Goal: Task Accomplishment & Management: Manage account settings

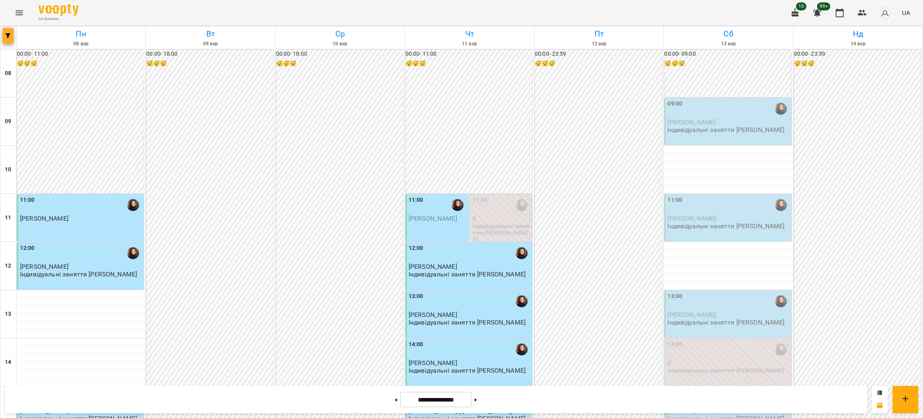
click at [6, 28] on button "button" at bounding box center [7, 36] width 11 height 16
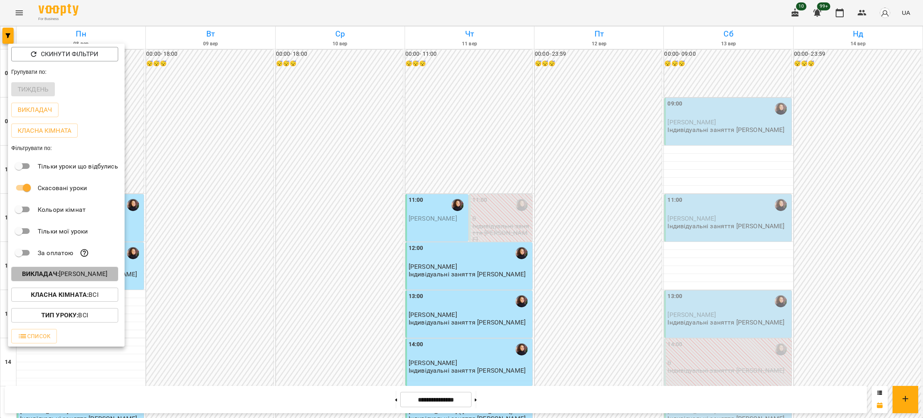
click at [72, 277] on p "Викладач : Вікторія Мороз" at bounding box center [64, 274] width 85 height 10
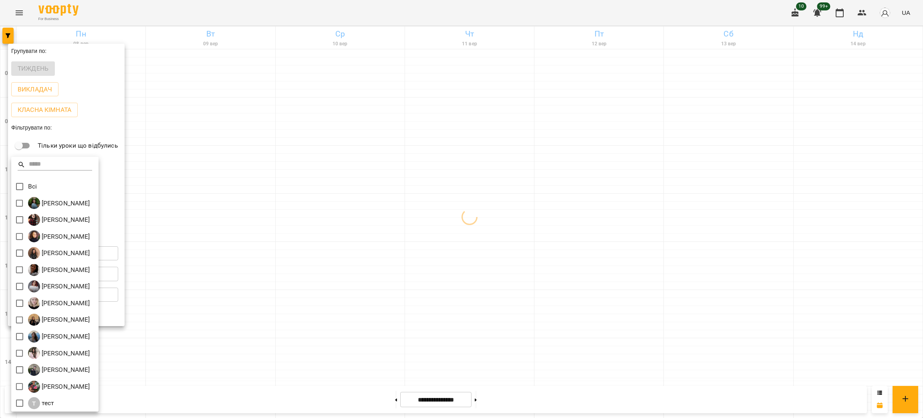
scroll to position [1, 0]
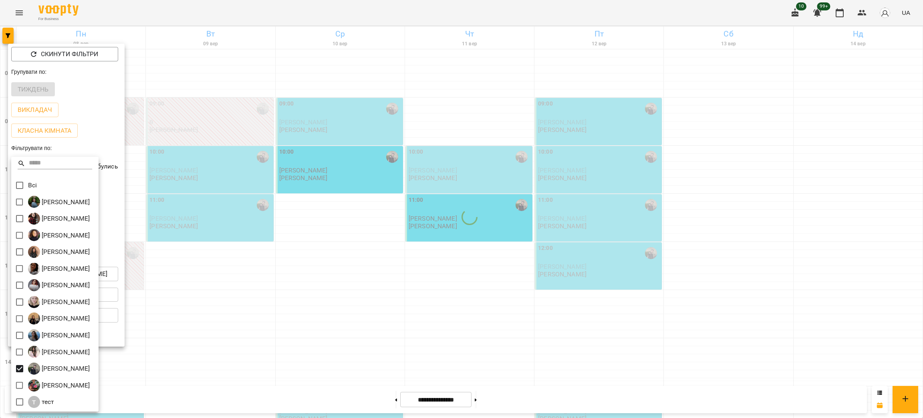
click at [384, 346] on div at bounding box center [461, 209] width 923 height 418
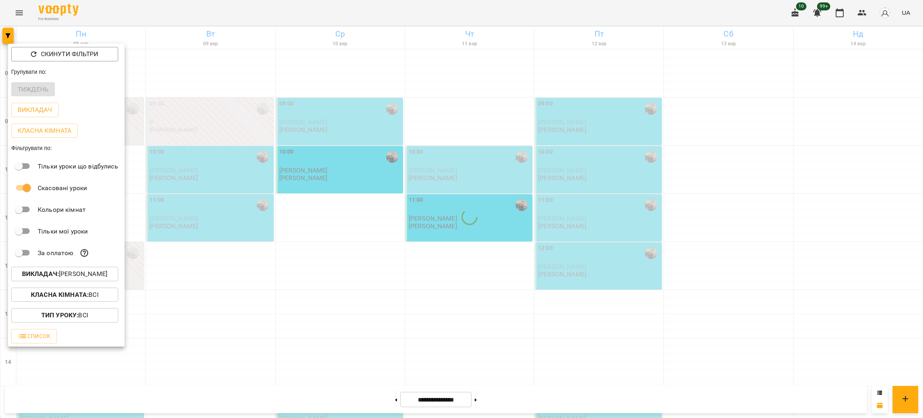
click at [384, 346] on div at bounding box center [461, 209] width 923 height 418
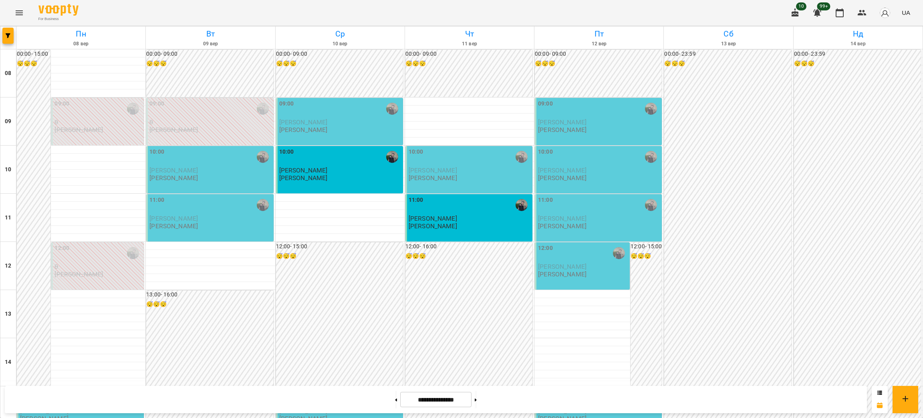
scroll to position [100, 0]
click at [477, 398] on icon at bounding box center [476, 399] width 2 height 3
type input "**********"
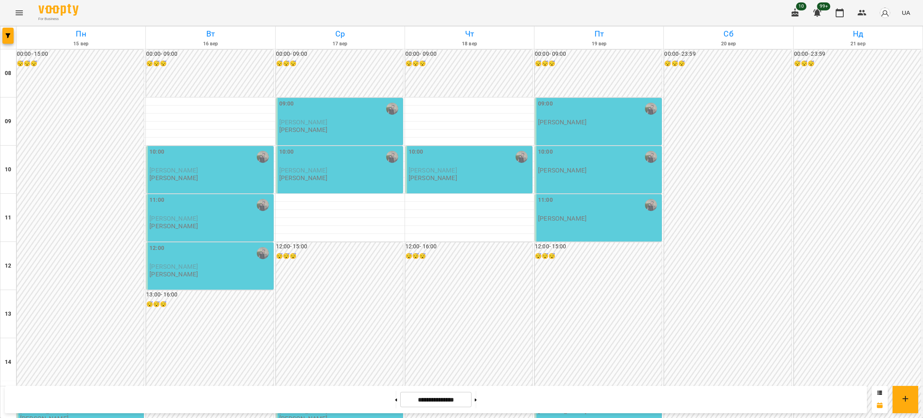
scroll to position [0, 0]
click at [204, 403] on div "**********" at bounding box center [436, 398] width 862 height 27
click at [16, 10] on icon "Menu" at bounding box center [19, 13] width 10 height 10
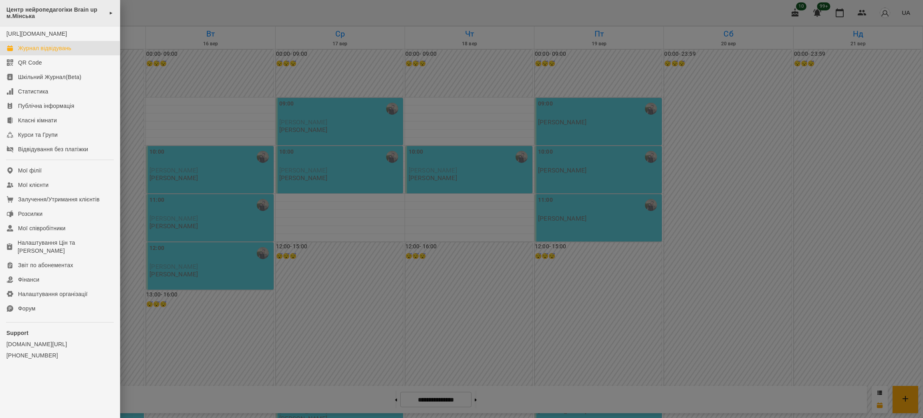
click at [65, 16] on span "Центр нейропедагогіки Brain up м.Мінська" at bounding box center [55, 12] width 99 height 13
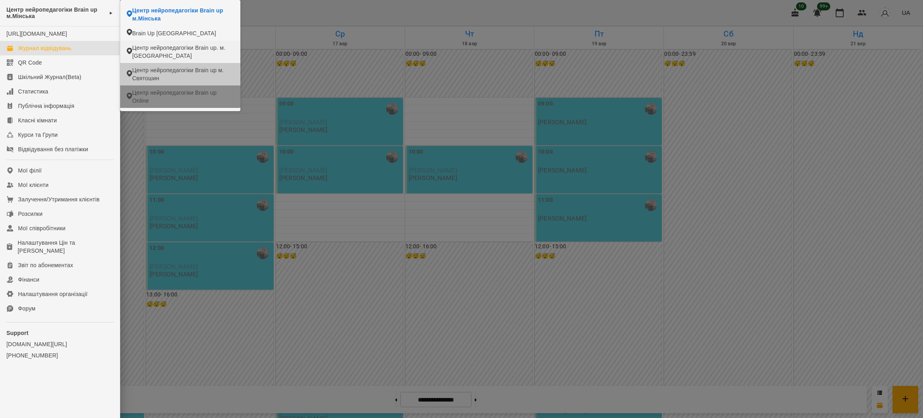
click at [162, 95] on span "Центр нейропедагогіки Brain up Online" at bounding box center [183, 97] width 102 height 16
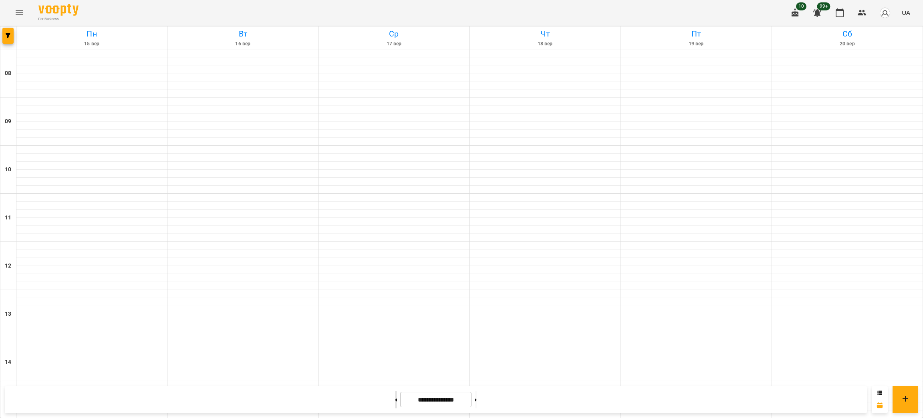
click at [395, 404] on button at bounding box center [396, 399] width 2 height 18
type input "**********"
click at [12, 35] on span "button" at bounding box center [7, 35] width 11 height 5
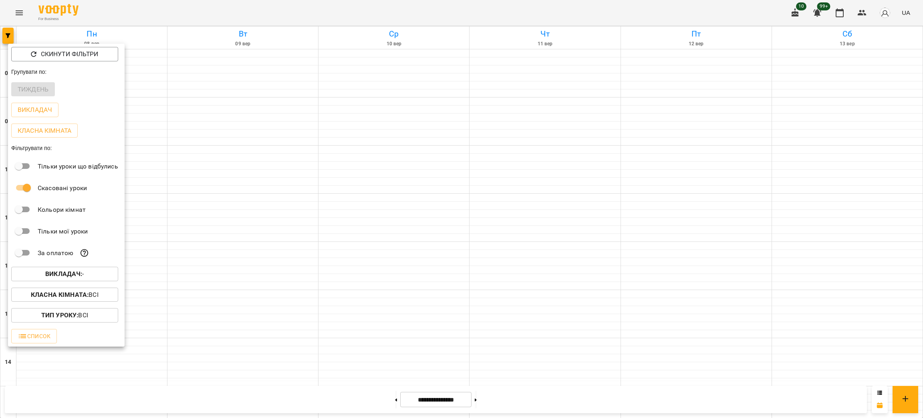
click at [83, 271] on button "Викладач : -" at bounding box center [64, 273] width 107 height 14
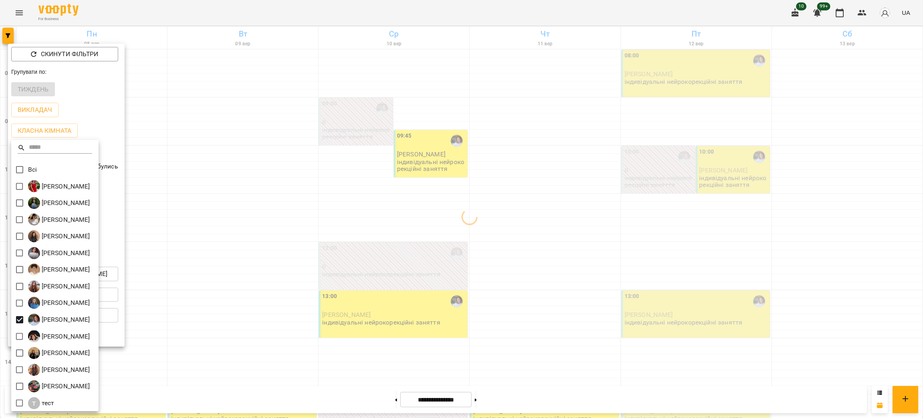
click at [709, 290] on div at bounding box center [461, 209] width 923 height 418
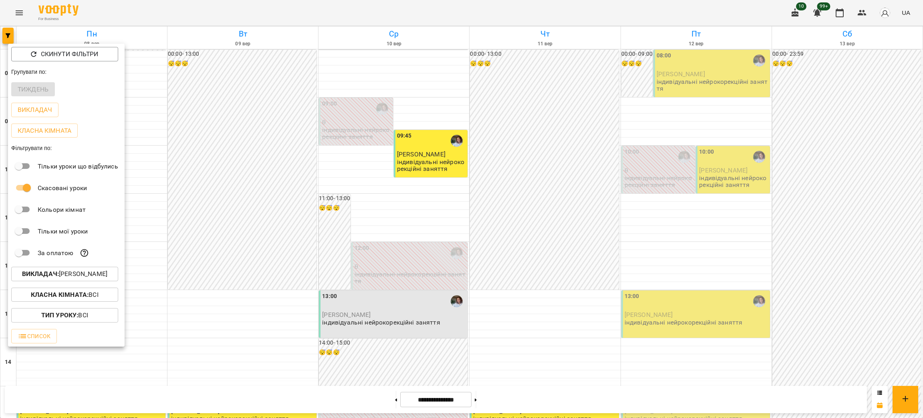
click at [709, 290] on div at bounding box center [461, 209] width 923 height 418
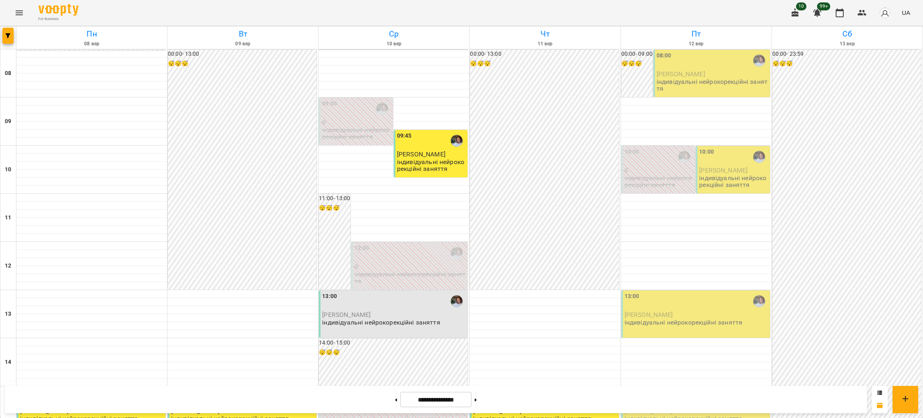
click at [684, 57] on div "08:00" at bounding box center [713, 60] width 112 height 18
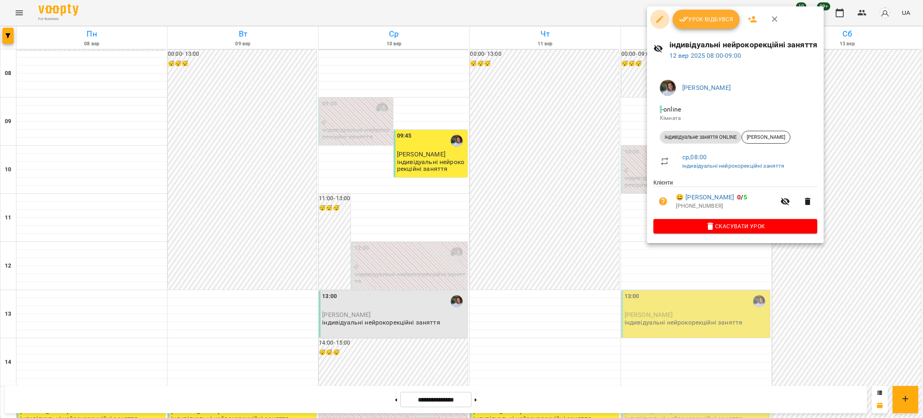
click at [657, 17] on icon "button" at bounding box center [660, 19] width 10 height 10
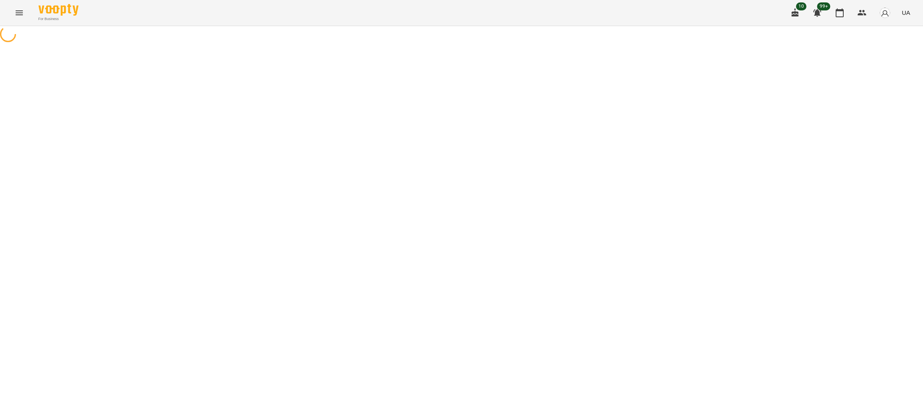
select select "**********"
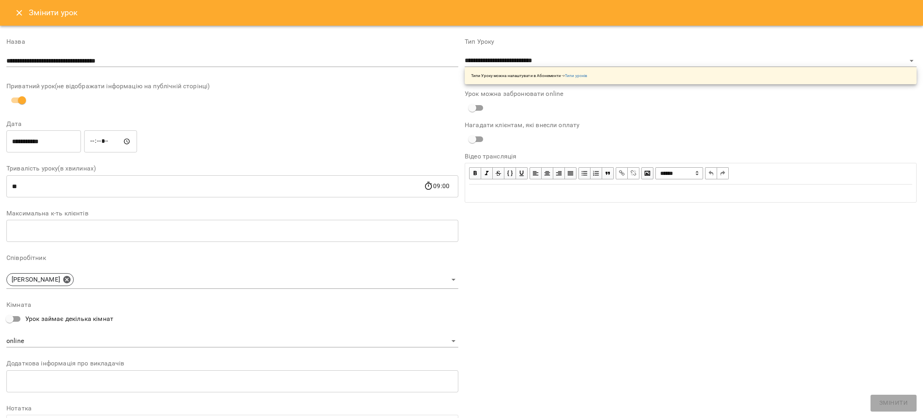
click at [33, 148] on input "**********" at bounding box center [43, 141] width 75 height 22
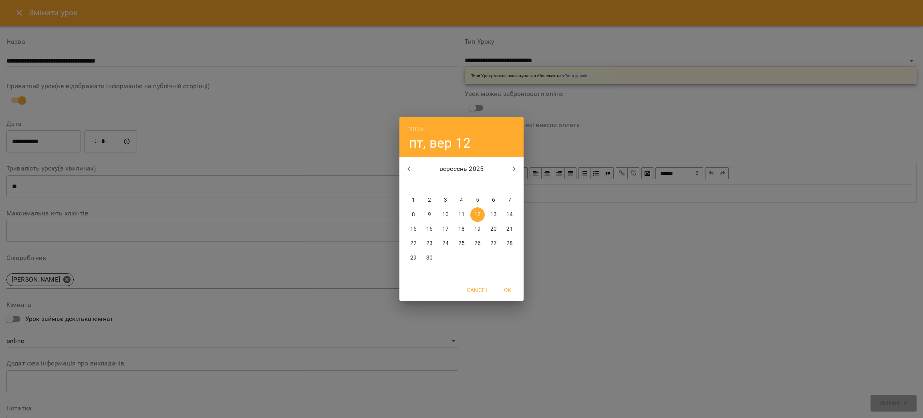
click at [414, 226] on p "15" at bounding box center [413, 229] width 6 height 8
type input "**********"
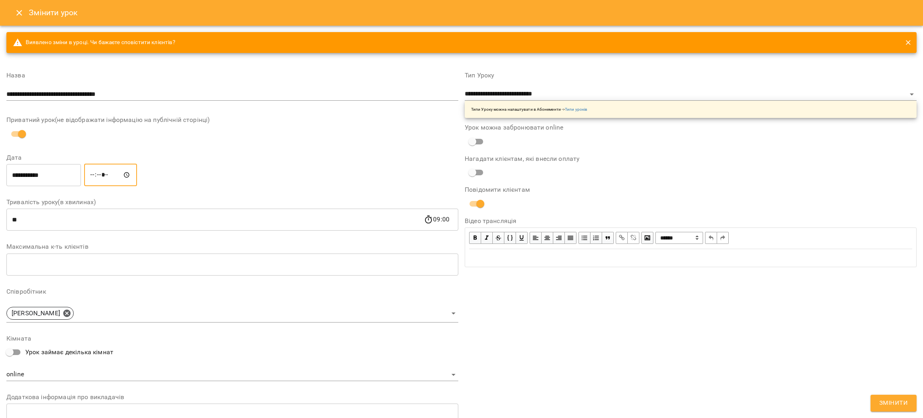
click at [120, 177] on input "*****" at bounding box center [110, 174] width 53 height 22
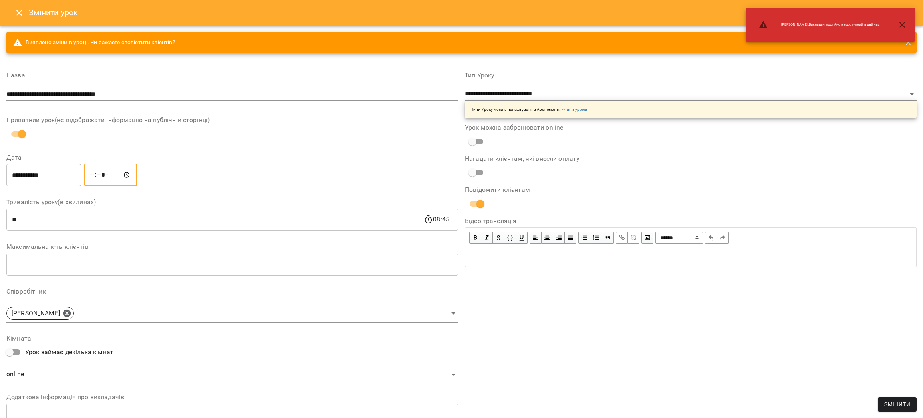
type input "*****"
click at [324, 150] on div "**********" at bounding box center [232, 280] width 452 height 428
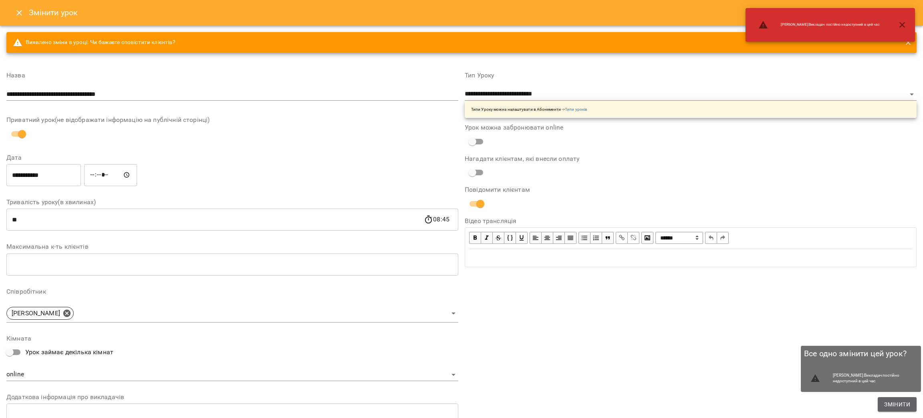
click at [910, 406] on span "Змінити" at bounding box center [897, 404] width 26 height 10
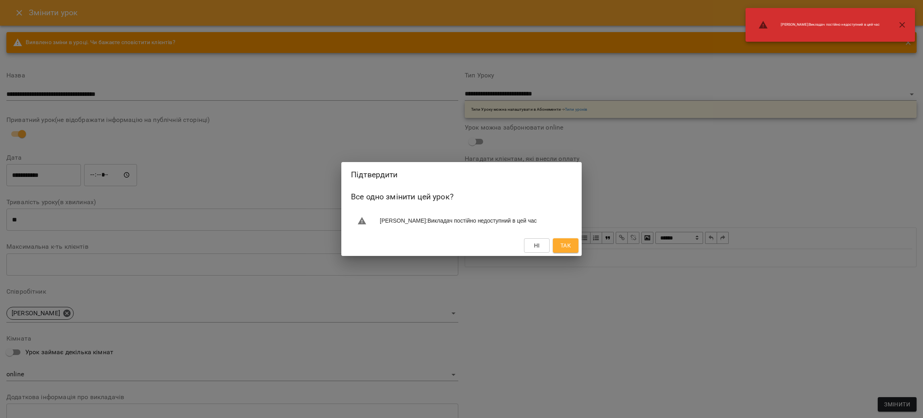
click at [569, 245] on span "Так" at bounding box center [566, 245] width 10 height 10
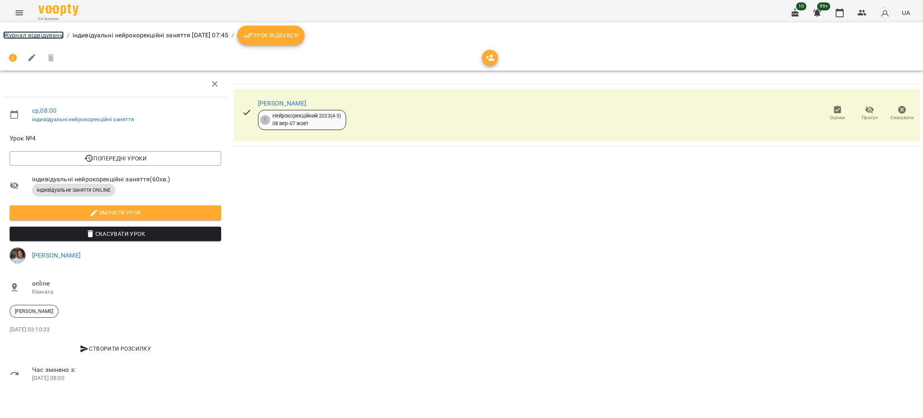
click at [23, 32] on link "Журнал відвідувань" at bounding box center [33, 35] width 61 height 8
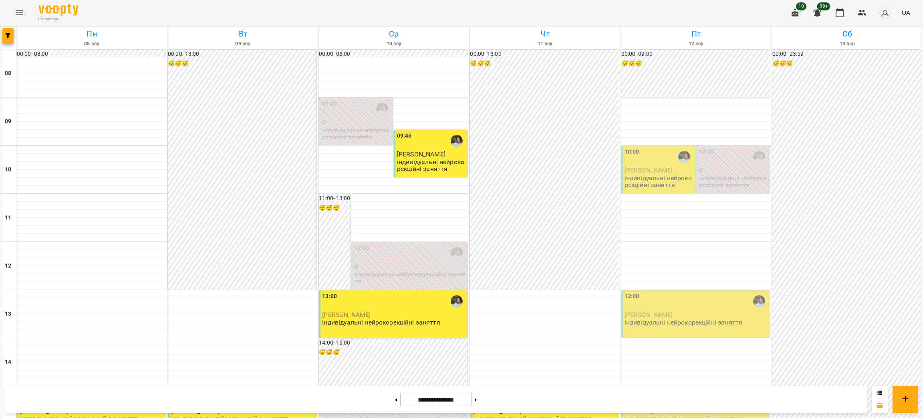
click at [634, 156] on div "10:00" at bounding box center [659, 156] width 69 height 18
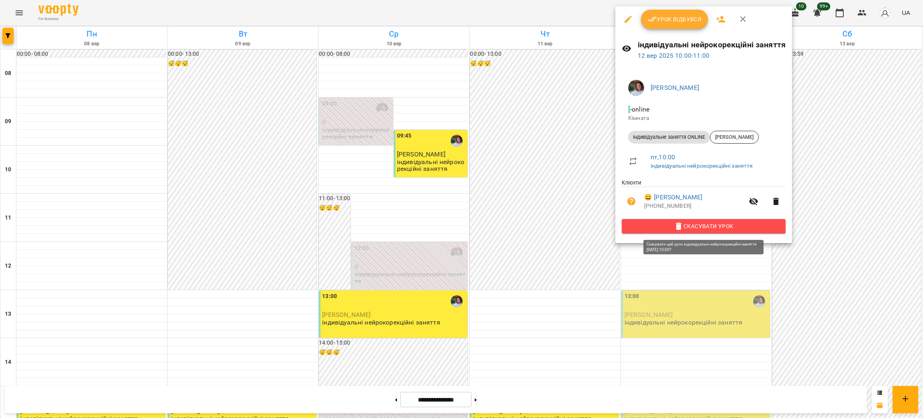
click at [645, 224] on span "Скасувати Урок" at bounding box center [703, 226] width 151 height 10
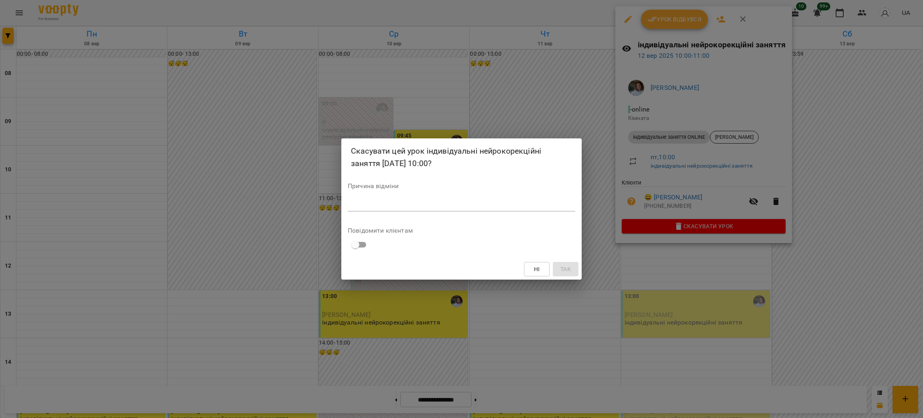
click at [539, 202] on textarea at bounding box center [462, 205] width 228 height 8
click at [566, 276] on button "Так" at bounding box center [566, 269] width 26 height 14
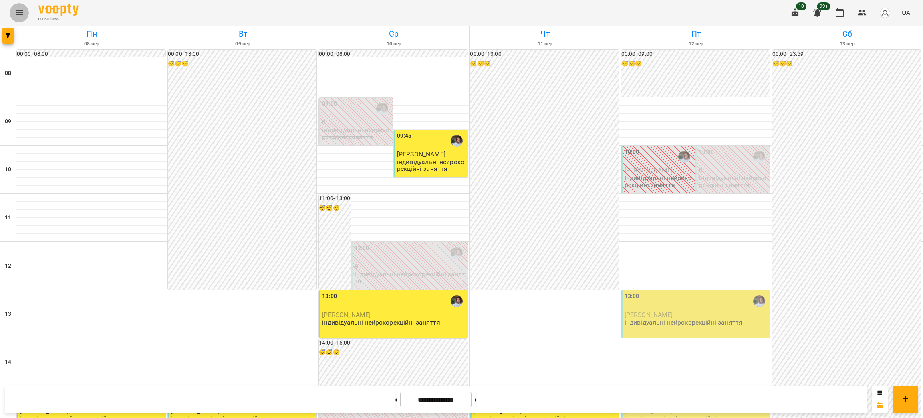
click at [17, 14] on icon "Menu" at bounding box center [19, 13] width 10 height 10
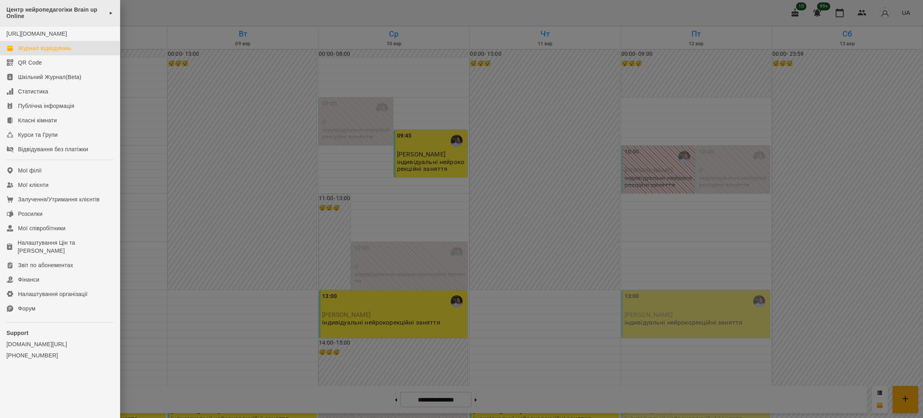
click at [39, 12] on span "Центр нейропедагогіки Brain up Online" at bounding box center [55, 12] width 99 height 13
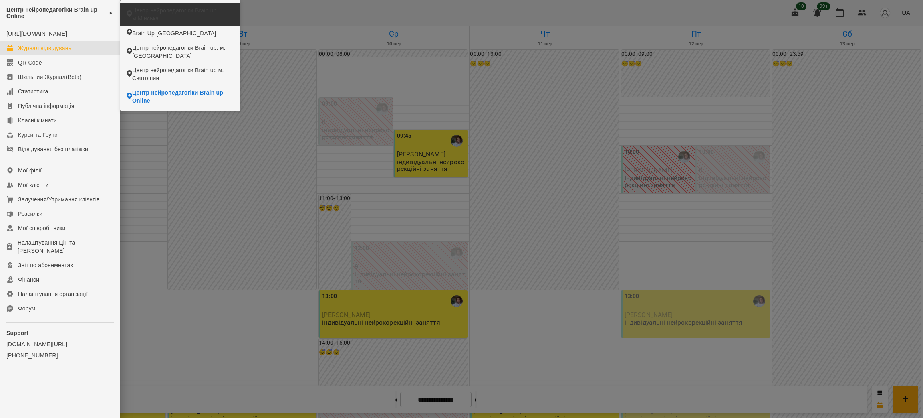
click at [167, 14] on span "Центр нейропедагогіки Brain up м.Мінська" at bounding box center [183, 14] width 102 height 16
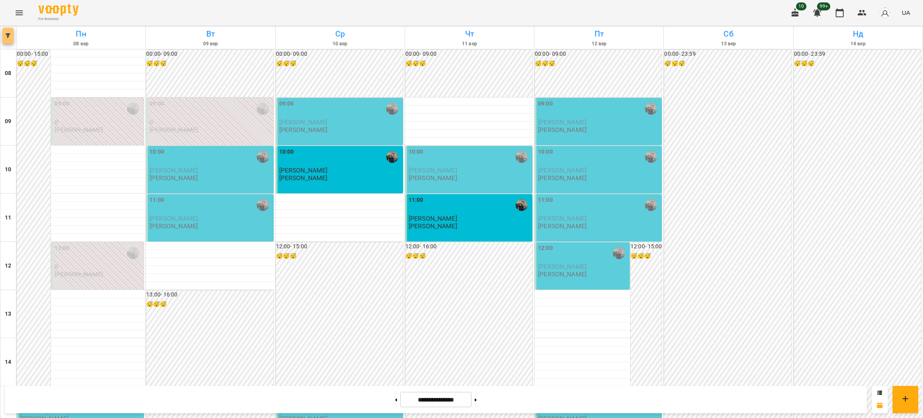
click at [7, 36] on icon "button" at bounding box center [8, 35] width 5 height 5
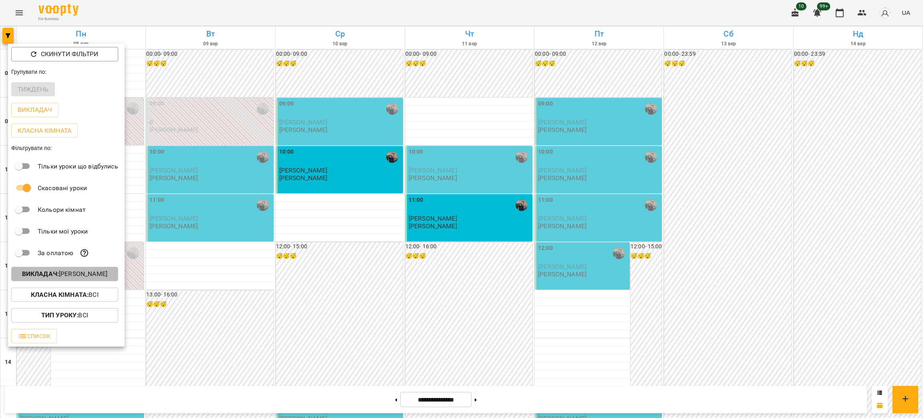
click at [81, 271] on p "Викладач : Тарас Мурава" at bounding box center [64, 274] width 85 height 10
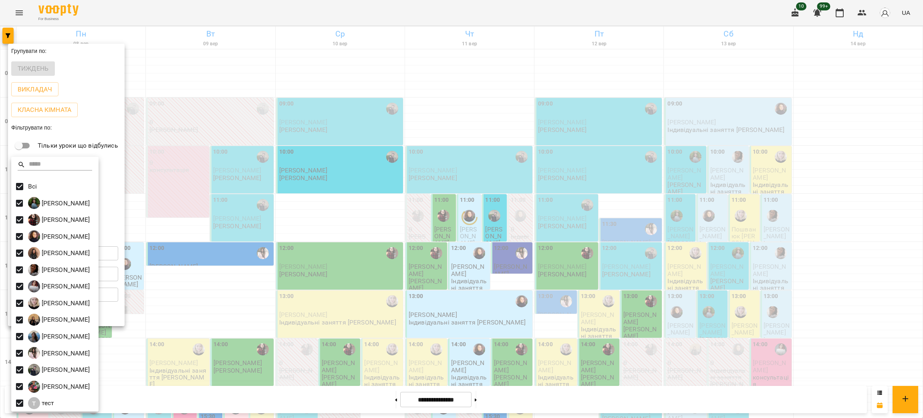
click at [563, 220] on div at bounding box center [461, 209] width 923 height 418
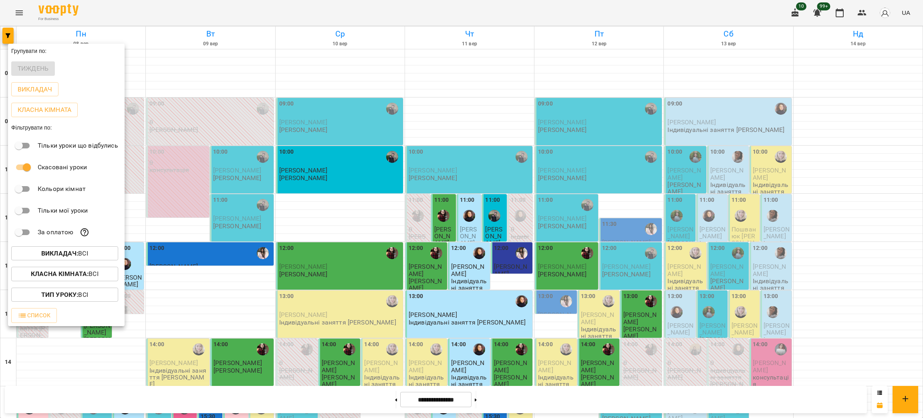
click at [527, 226] on div at bounding box center [461, 209] width 923 height 418
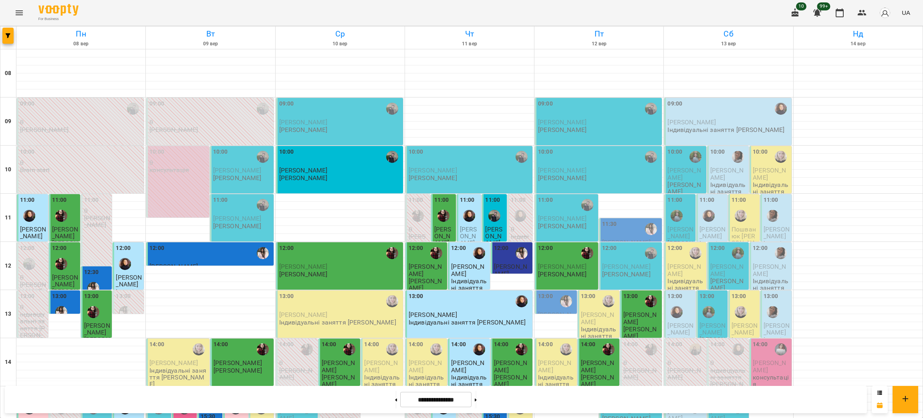
click at [627, 229] on div "11:30" at bounding box center [631, 229] width 58 height 18
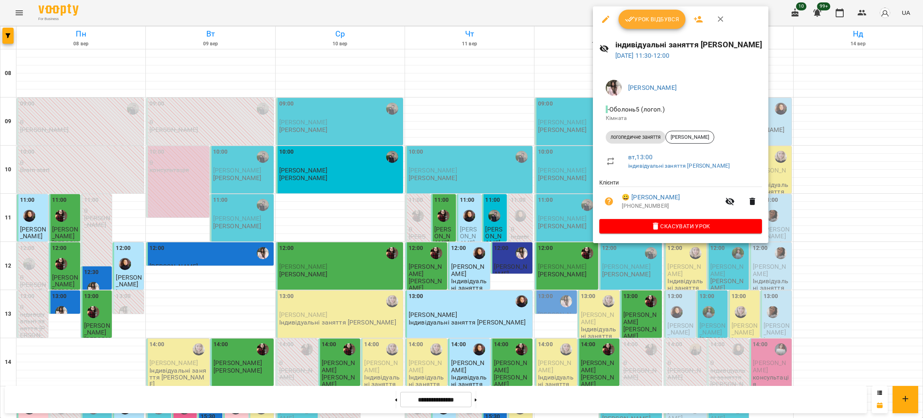
click at [543, 269] on div at bounding box center [461, 209] width 923 height 418
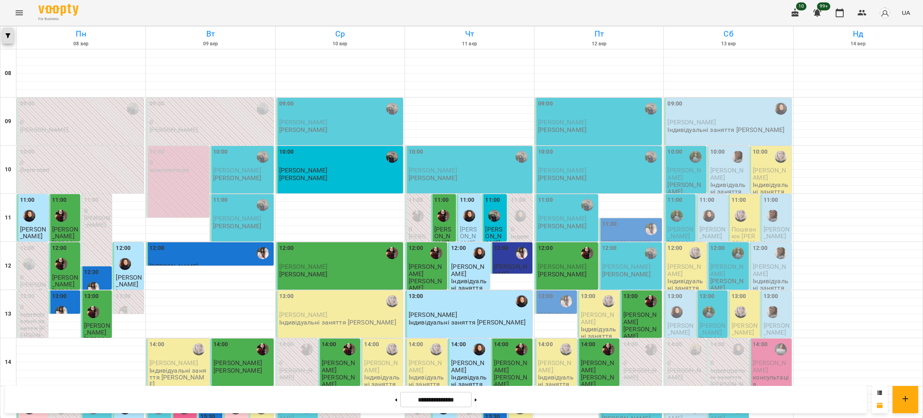
click at [6, 34] on icon "button" at bounding box center [8, 35] width 5 height 5
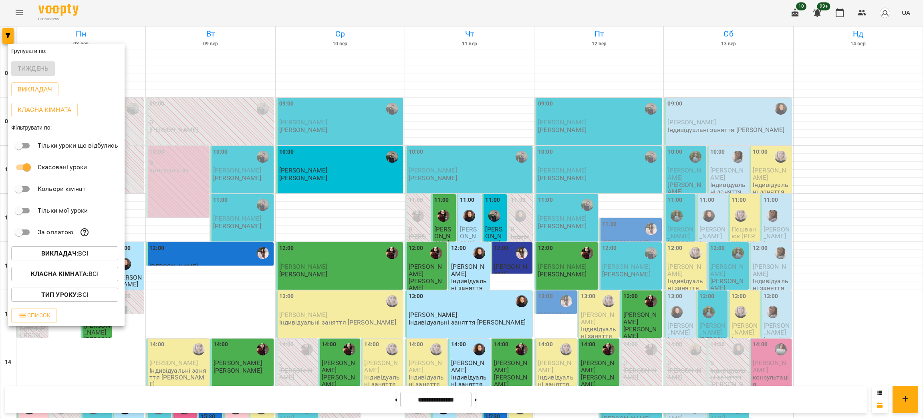
click at [78, 249] on button "Викладач : Всі" at bounding box center [64, 253] width 107 height 14
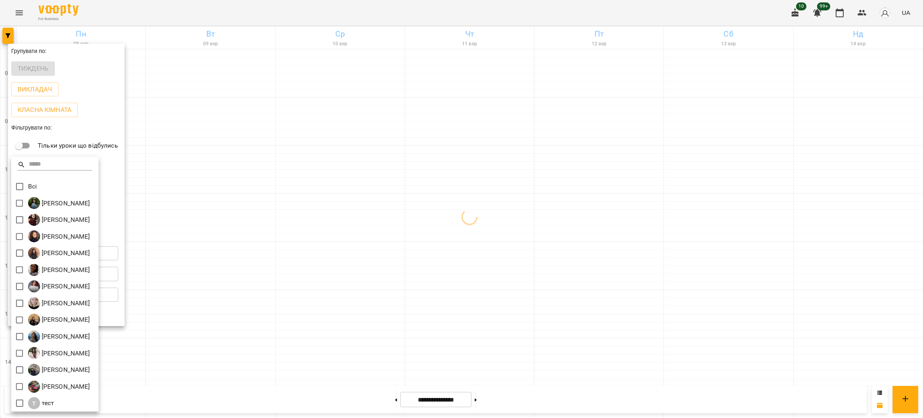
scroll to position [1, 0]
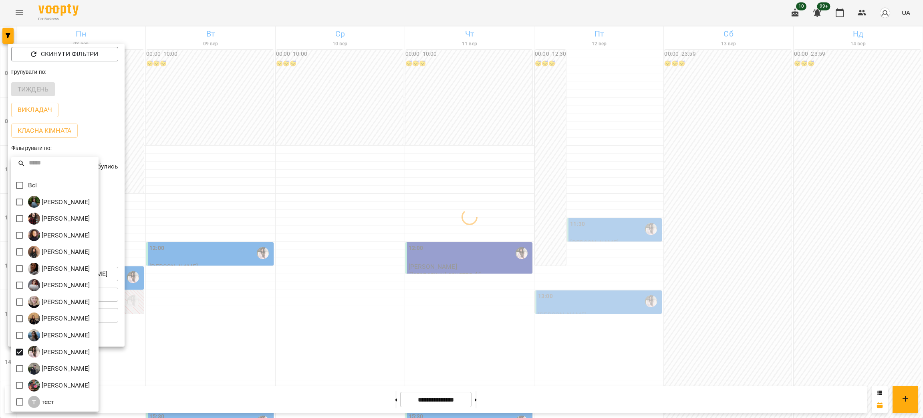
click at [400, 324] on div at bounding box center [461, 209] width 923 height 418
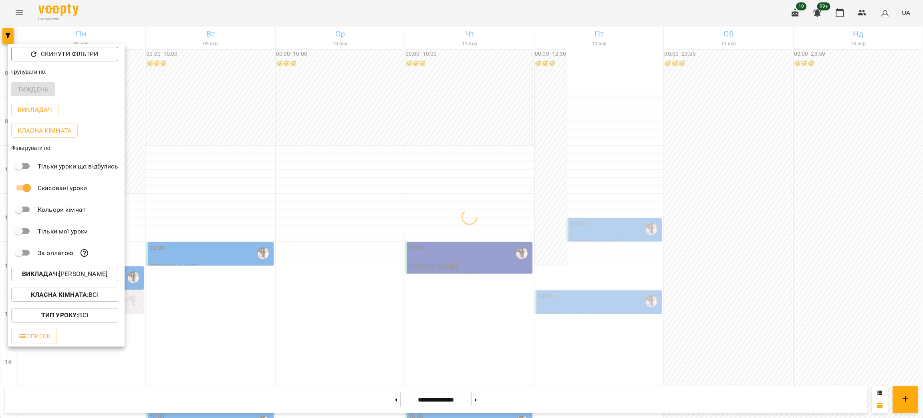
click at [400, 324] on div at bounding box center [461, 209] width 923 height 418
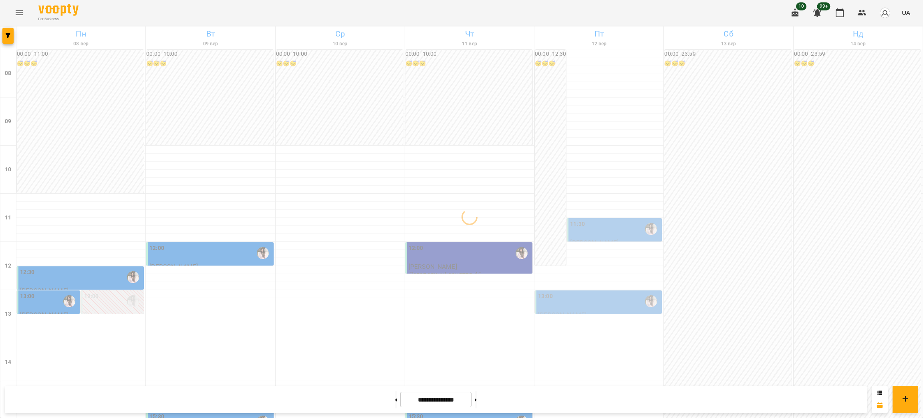
scroll to position [120, 0]
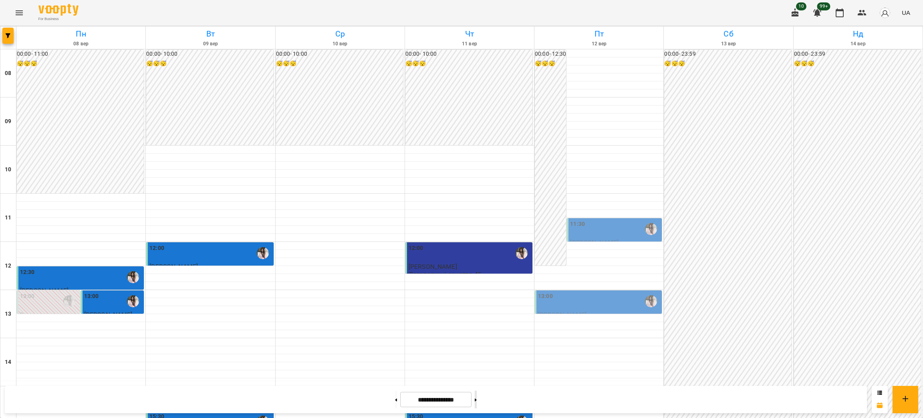
click at [477, 397] on button at bounding box center [476, 399] width 2 height 18
type input "**********"
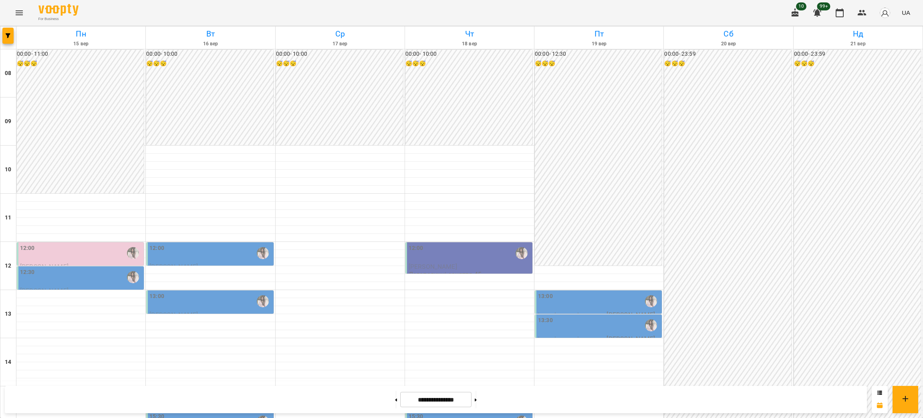
scroll to position [300, 0]
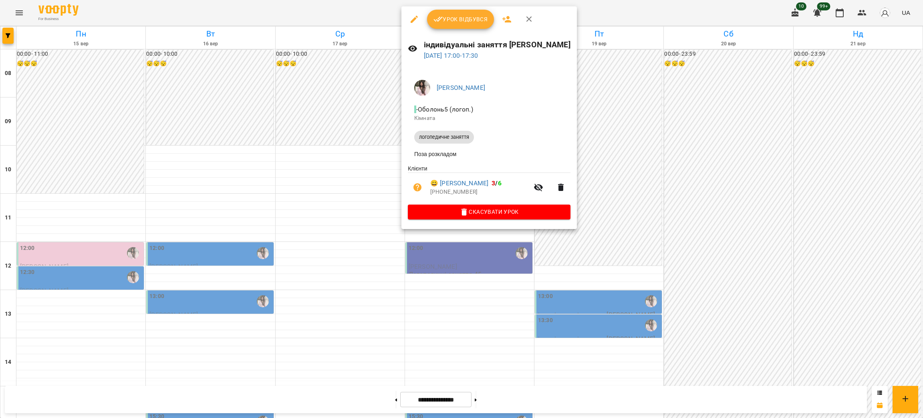
click at [343, 190] on div at bounding box center [461, 209] width 923 height 418
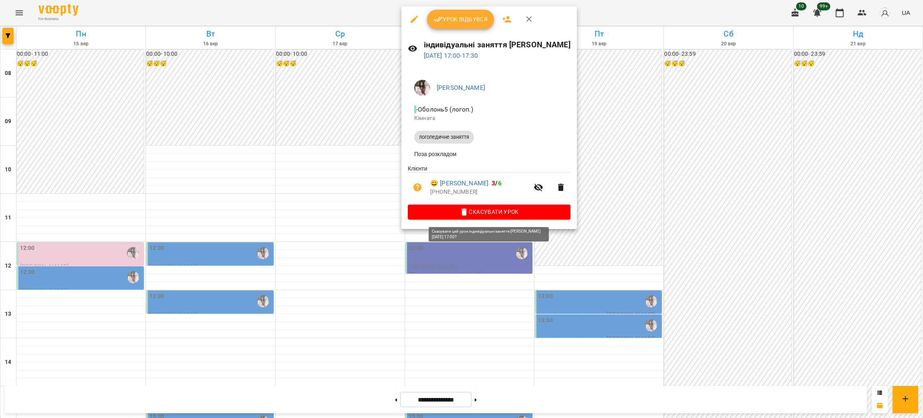
click at [489, 209] on span "Скасувати Урок" at bounding box center [489, 212] width 150 height 10
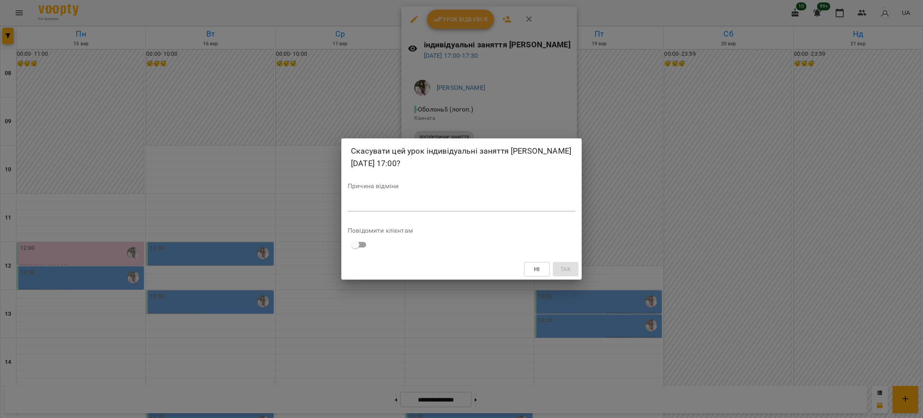
click at [480, 201] on textarea at bounding box center [462, 205] width 228 height 8
click at [563, 264] on span "Так" at bounding box center [566, 269] width 10 height 10
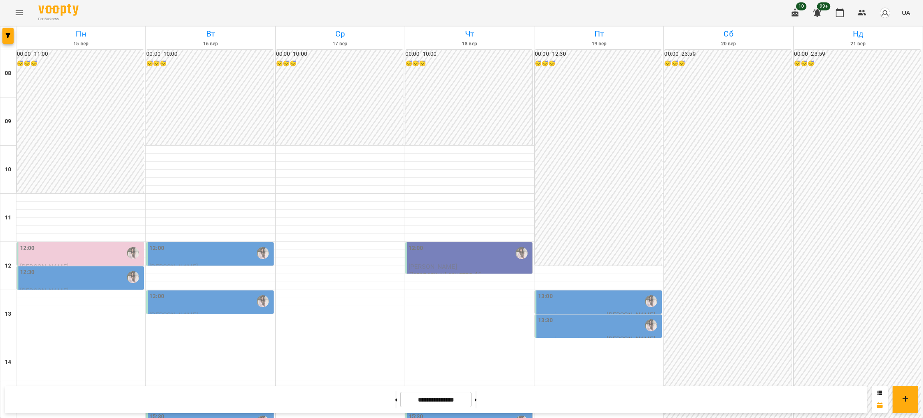
scroll to position [60, 0]
click at [10, 13] on div "For Business 10 99+ UA" at bounding box center [461, 13] width 923 height 26
click at [13, 13] on button "Menu" at bounding box center [19, 12] width 19 height 19
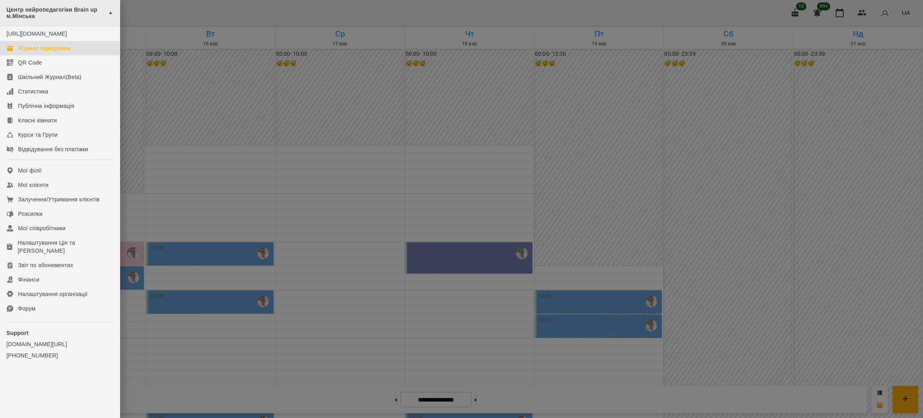
click at [36, 11] on span "Центр нейропедагогіки Brain up м.Мінська" at bounding box center [55, 12] width 99 height 13
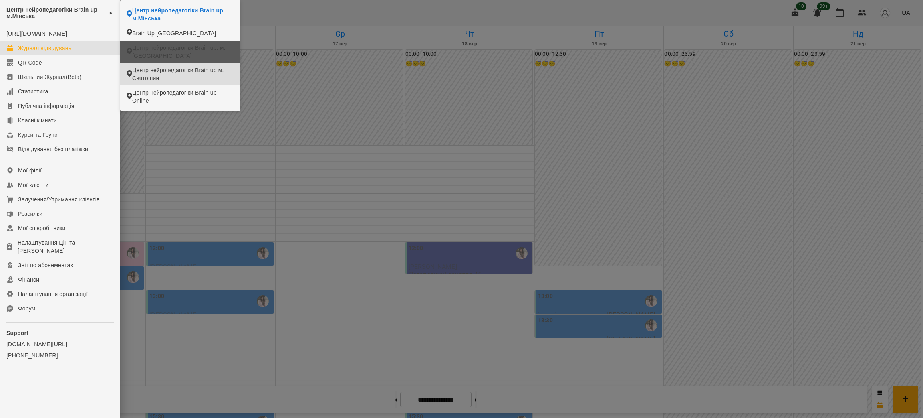
click at [157, 48] on span "Центр нейропедагогіки Brain up. м. Лівобережна" at bounding box center [183, 52] width 102 height 16
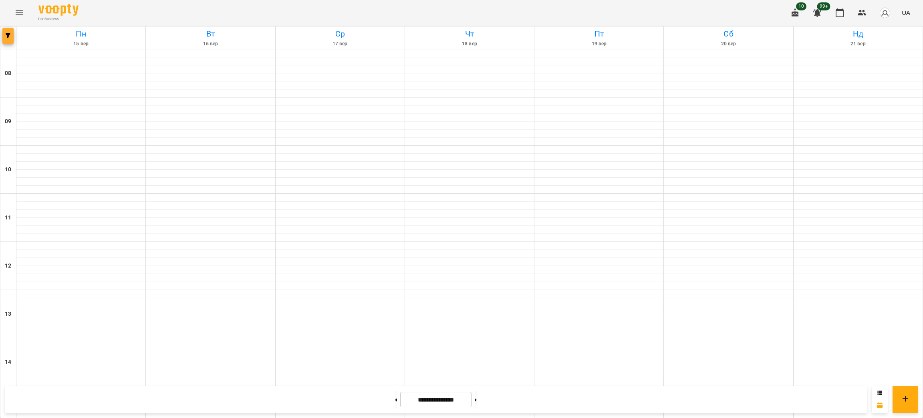
click at [8, 28] on button "button" at bounding box center [7, 36] width 11 height 16
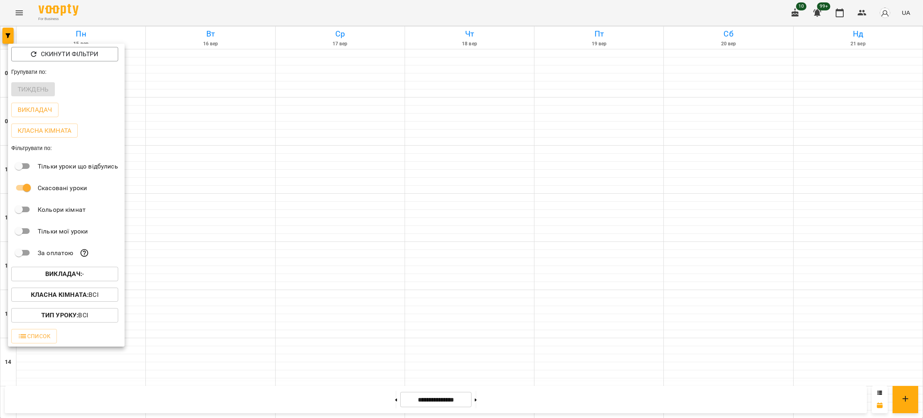
click at [69, 274] on b "Викладач :" at bounding box center [63, 274] width 37 height 8
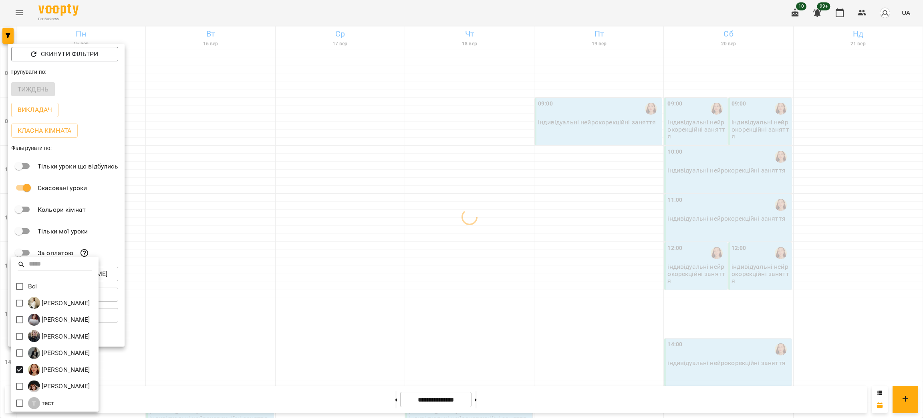
click at [677, 323] on div at bounding box center [461, 209] width 923 height 418
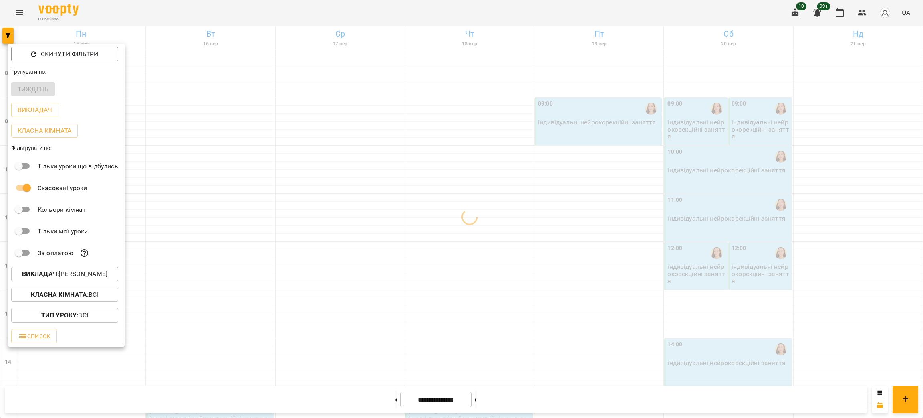
click at [720, 210] on div at bounding box center [461, 209] width 923 height 418
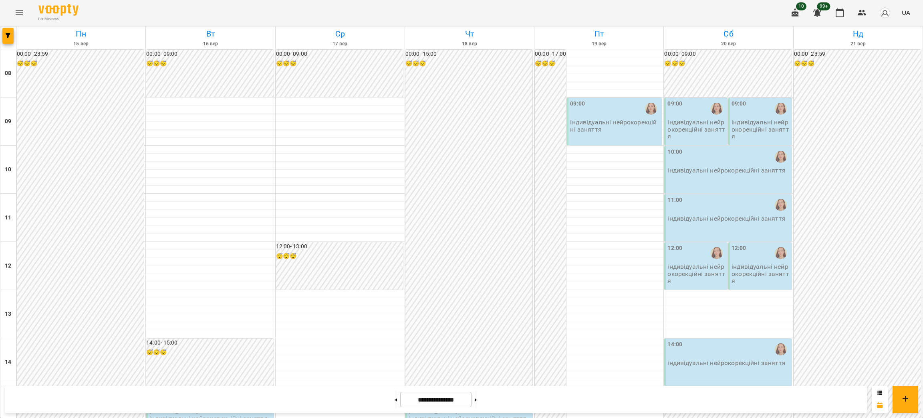
click at [698, 122] on p "індивідуальні нейрокорекційні заняття" at bounding box center [697, 129] width 58 height 21
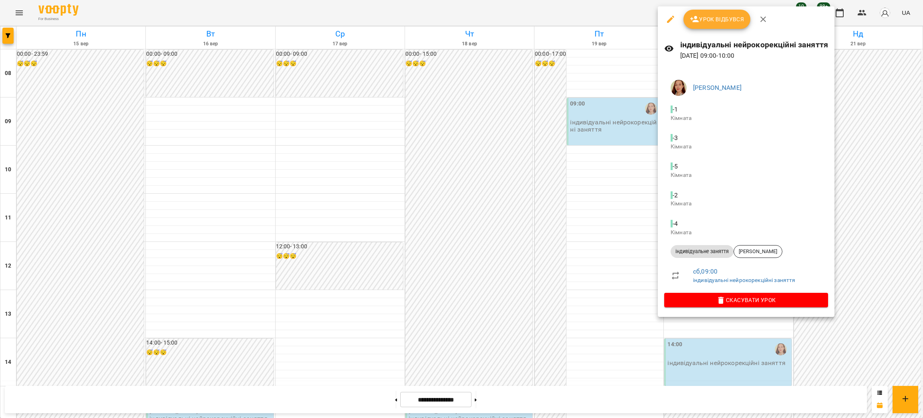
click at [592, 124] on div at bounding box center [461, 209] width 923 height 418
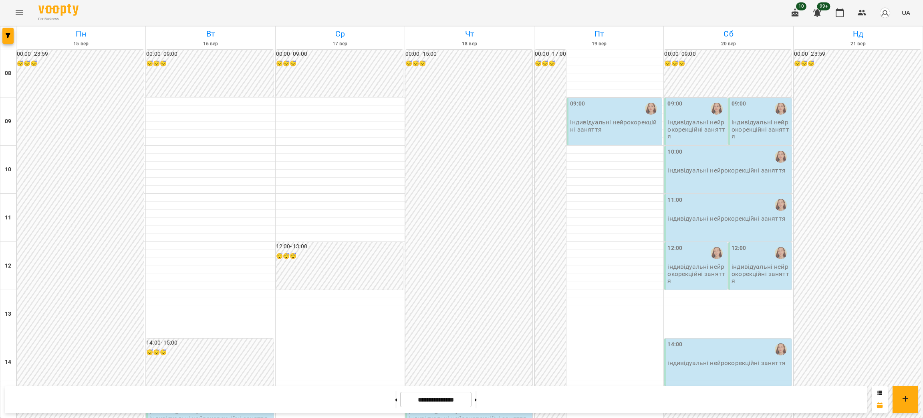
click at [749, 126] on p "індивідуальні нейрокорекційні заняття" at bounding box center [761, 129] width 58 height 21
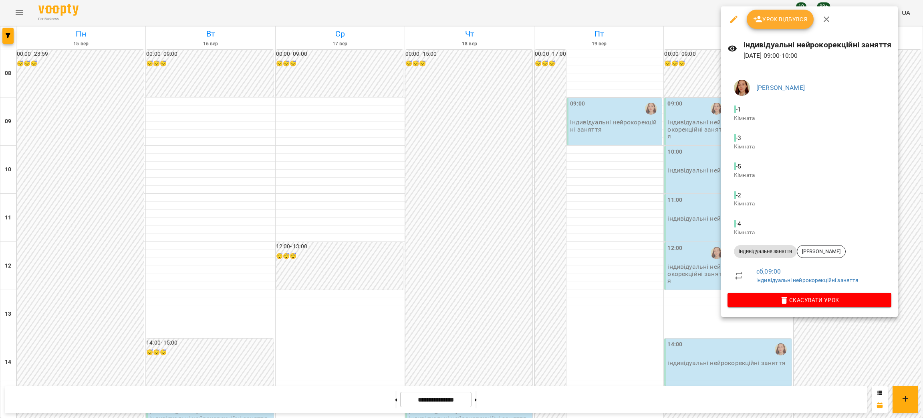
click at [619, 125] on div at bounding box center [461, 209] width 923 height 418
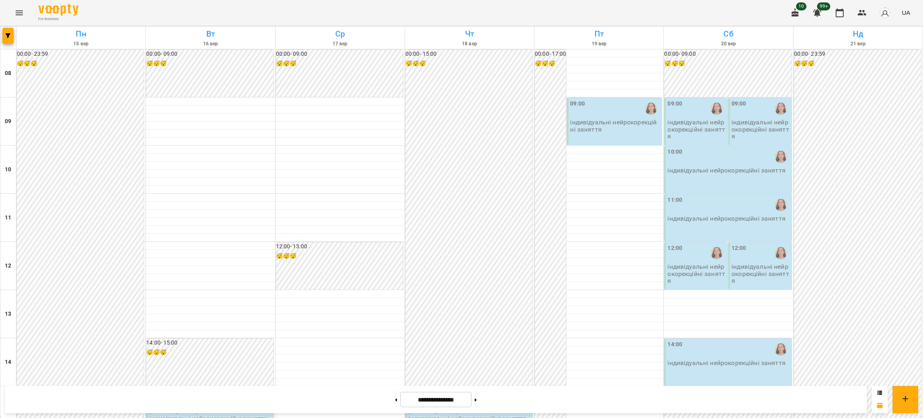
click at [744, 269] on p "індивідуальні нейрокорекційні заняття" at bounding box center [761, 273] width 58 height 21
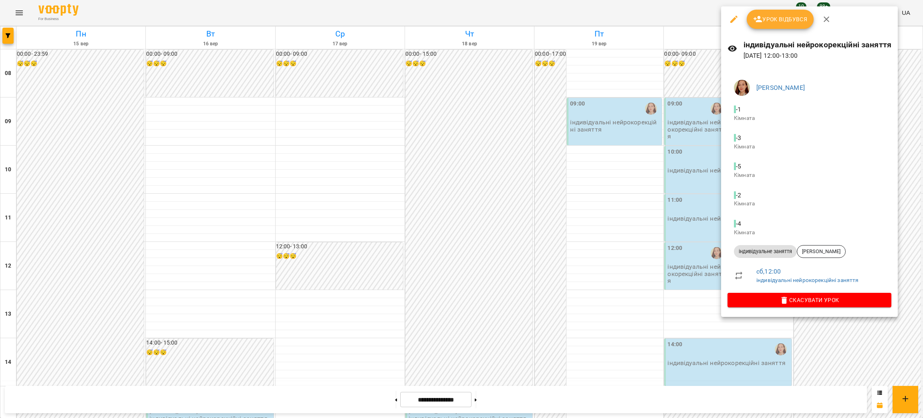
click at [684, 222] on div at bounding box center [461, 209] width 923 height 418
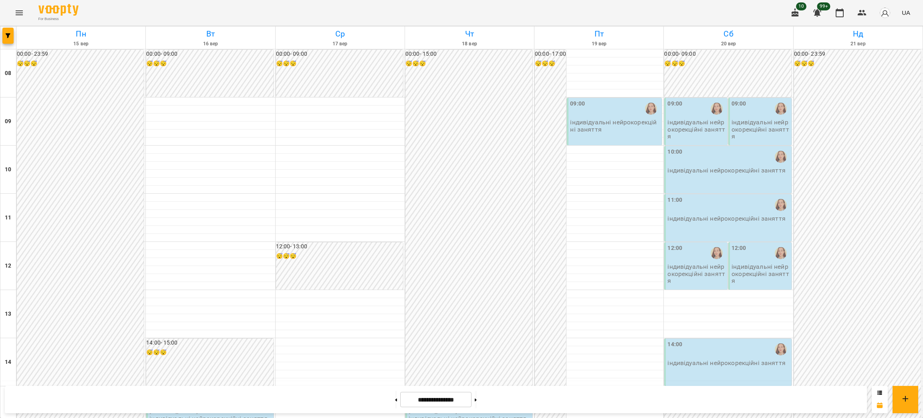
click at [695, 268] on p "індивідуальні нейрокорекційні заняття" at bounding box center [697, 273] width 58 height 21
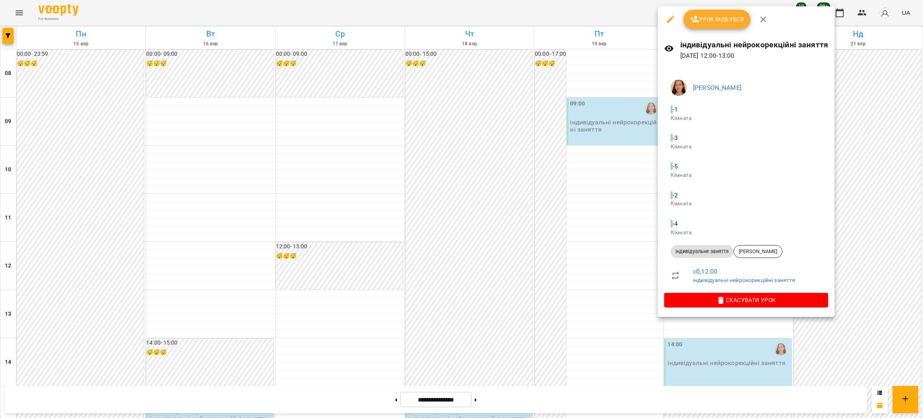
click at [573, 113] on div at bounding box center [461, 209] width 923 height 418
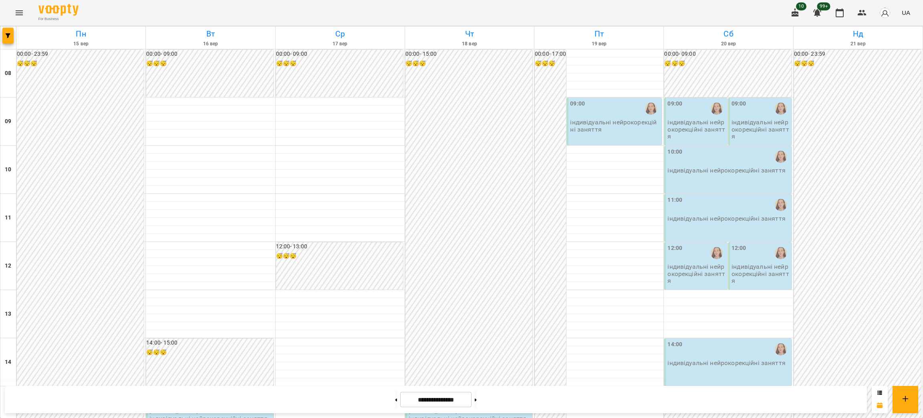
scroll to position [244, 0]
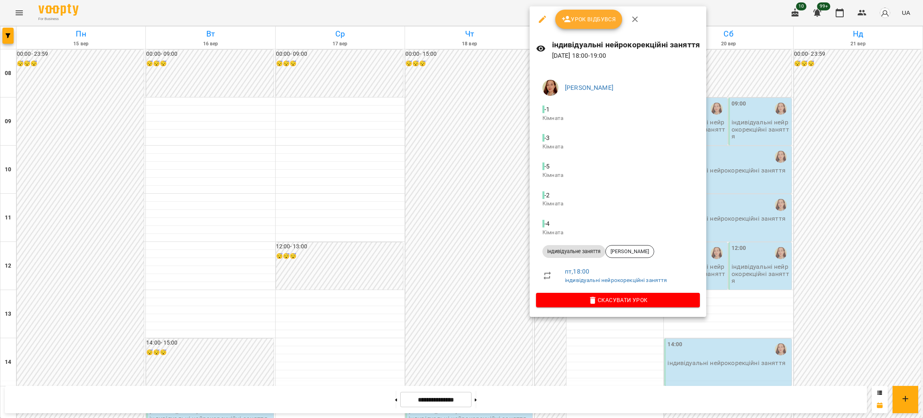
click at [451, 307] on div at bounding box center [461, 209] width 923 height 418
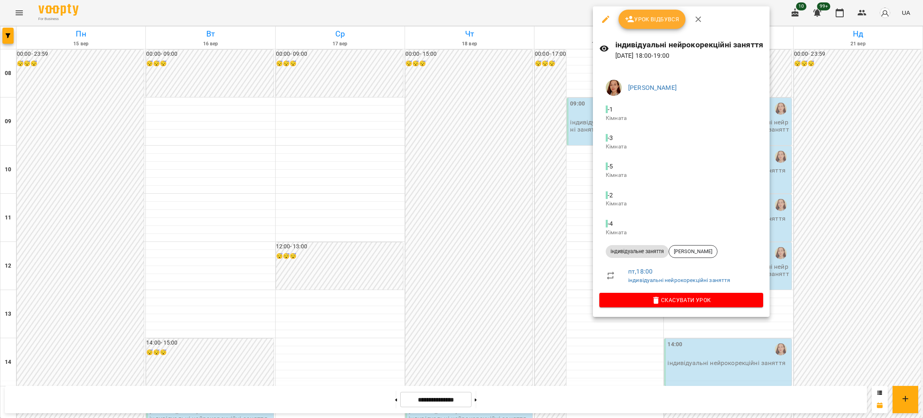
click at [523, 310] on div at bounding box center [461, 209] width 923 height 418
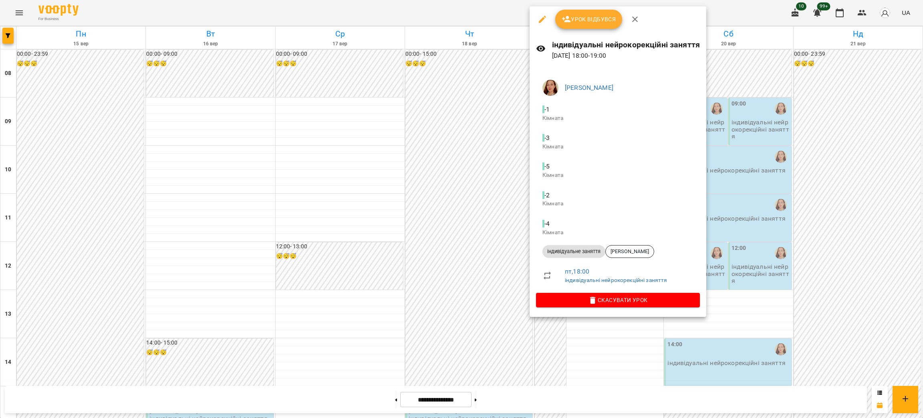
click at [456, 305] on div at bounding box center [461, 209] width 923 height 418
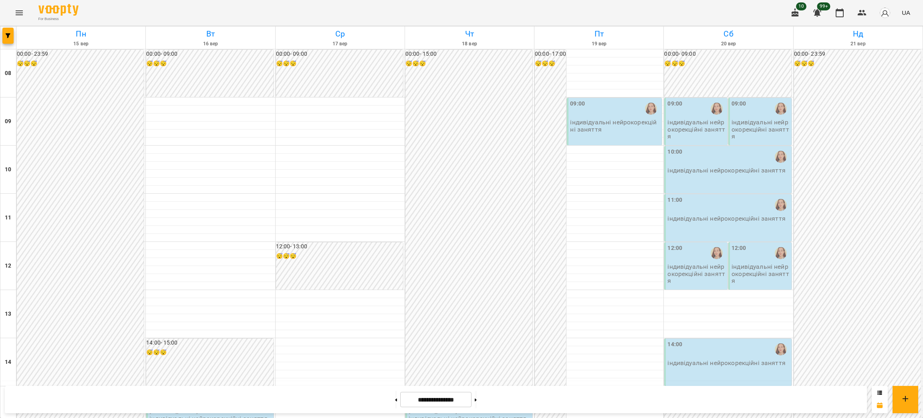
scroll to position [0, 0]
click at [618, 108] on div "09:00" at bounding box center [615, 108] width 90 height 18
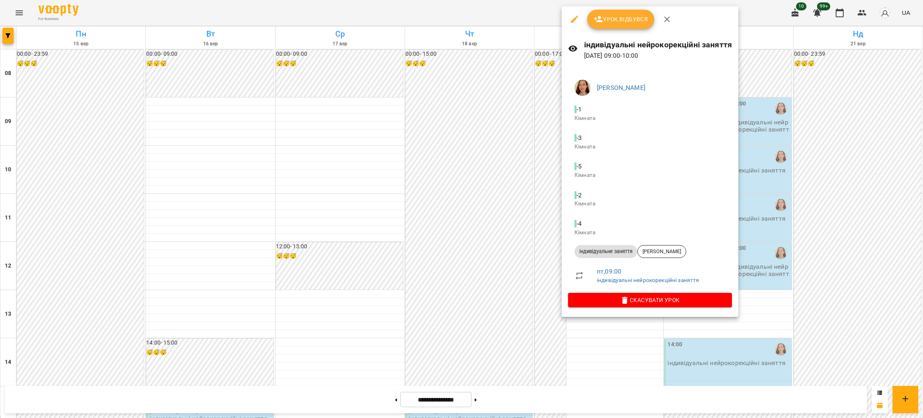
click at [754, 203] on div at bounding box center [461, 209] width 923 height 418
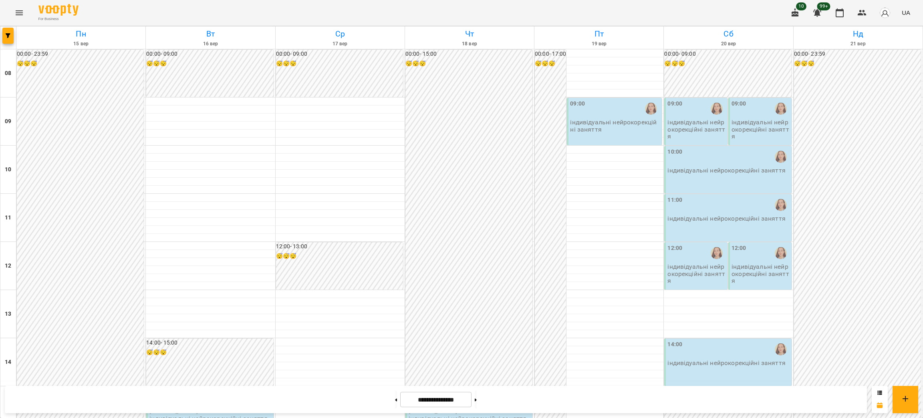
click at [720, 208] on div "11:00" at bounding box center [729, 205] width 122 height 18
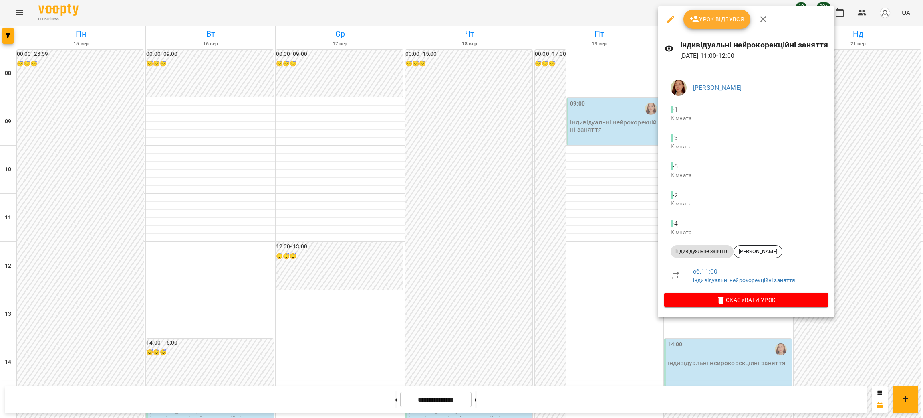
click at [565, 118] on div at bounding box center [461, 209] width 923 height 418
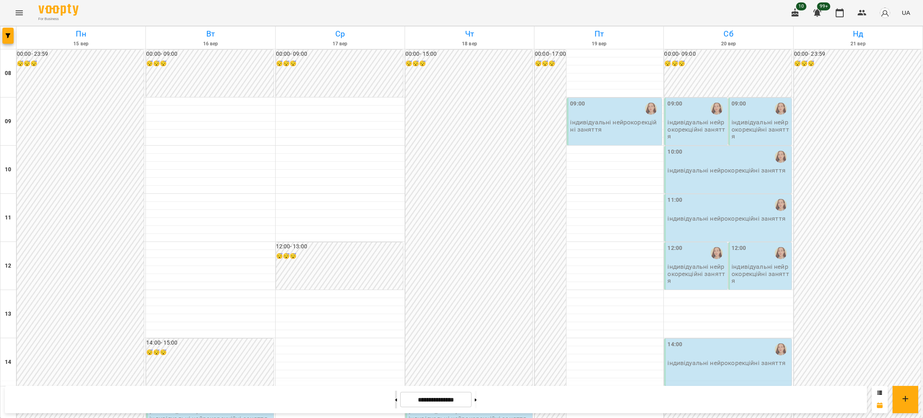
click at [395, 396] on button at bounding box center [396, 399] width 2 height 18
type input "**********"
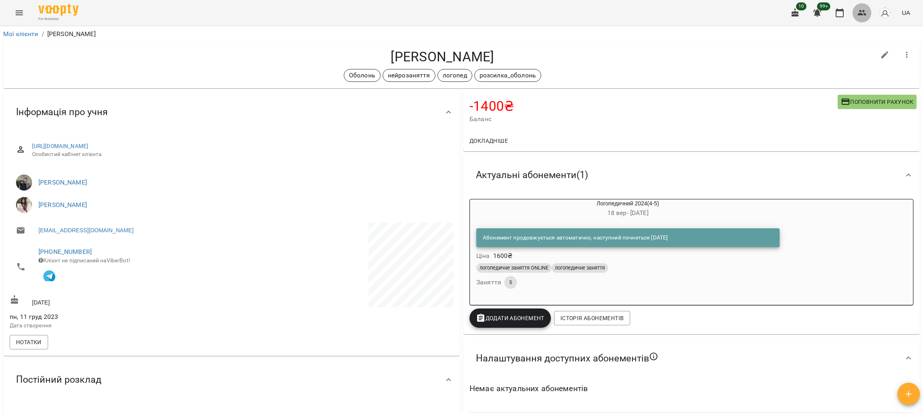
click at [856, 10] on button "button" at bounding box center [862, 12] width 19 height 19
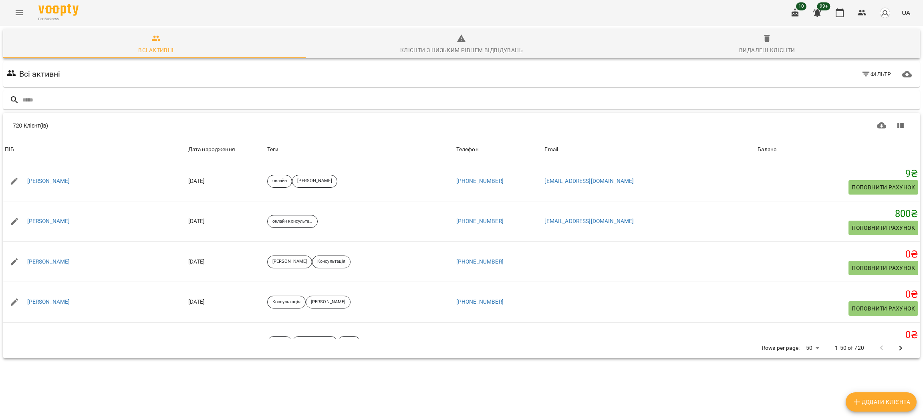
click at [54, 95] on input "text" at bounding box center [469, 99] width 894 height 13
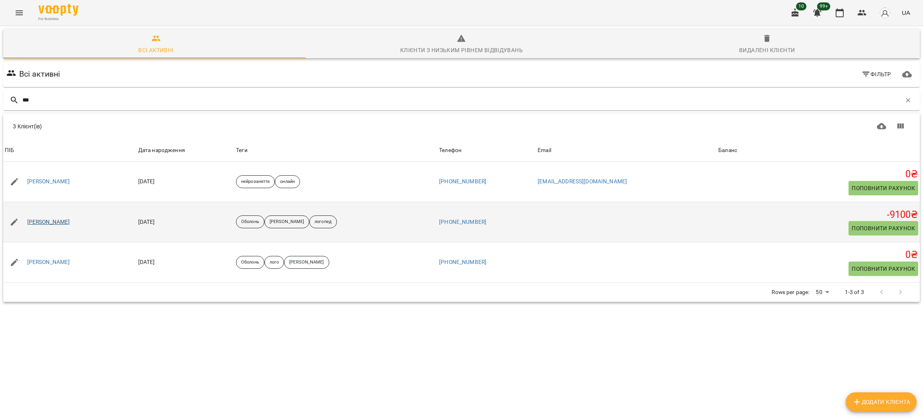
type input "***"
click at [46, 223] on link "[PERSON_NAME]" at bounding box center [48, 222] width 43 height 8
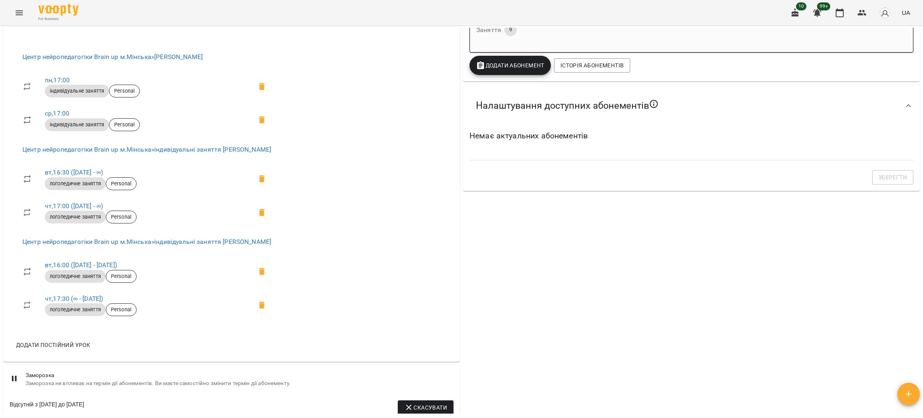
scroll to position [360, 0]
